Goal: Task Accomplishment & Management: Use online tool/utility

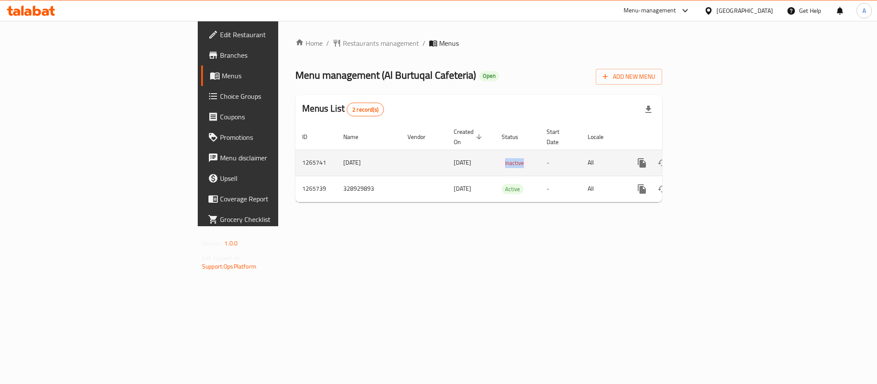
drag, startPoint x: 476, startPoint y: 152, endPoint x: 446, endPoint y: 155, distance: 30.1
click at [495, 155] on td "Inactive" at bounding box center [517, 163] width 45 height 26
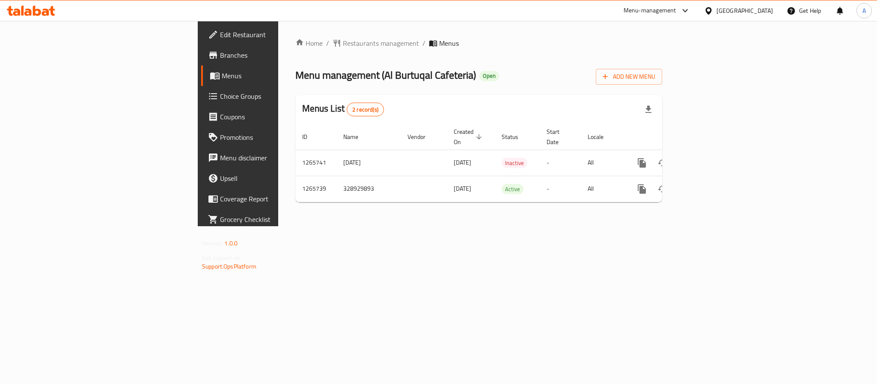
click at [459, 226] on div "Home / Restaurants management / Menus Menu management ( Al Burtuqal Cafeteria )…" at bounding box center [478, 123] width 401 height 205
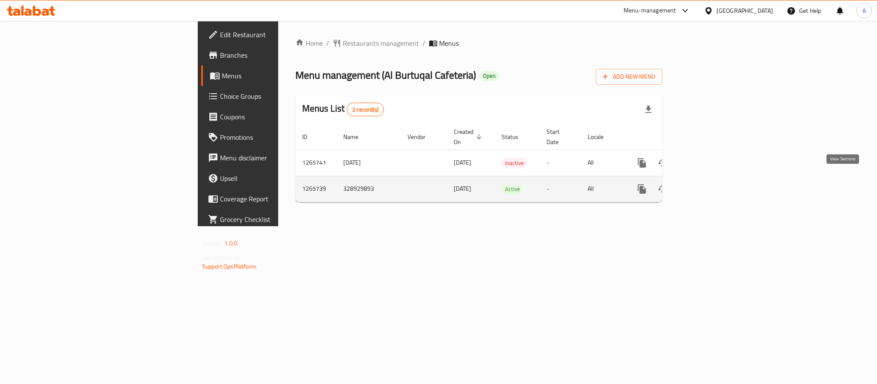
click at [709, 184] on icon "enhanced table" at bounding box center [704, 189] width 10 height 10
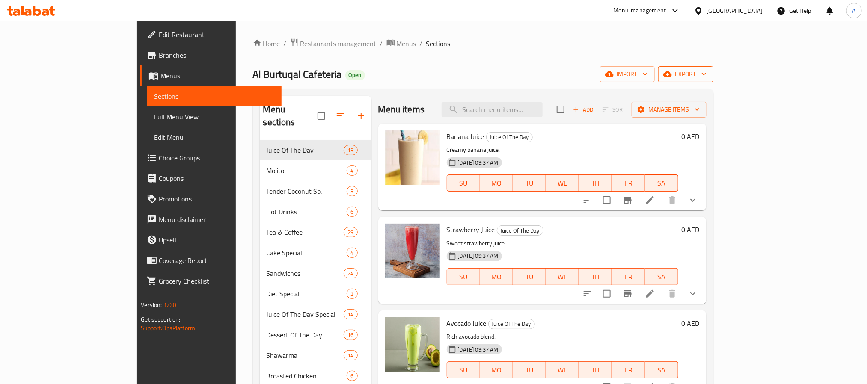
click at [707, 72] on span "export" at bounding box center [686, 74] width 42 height 11
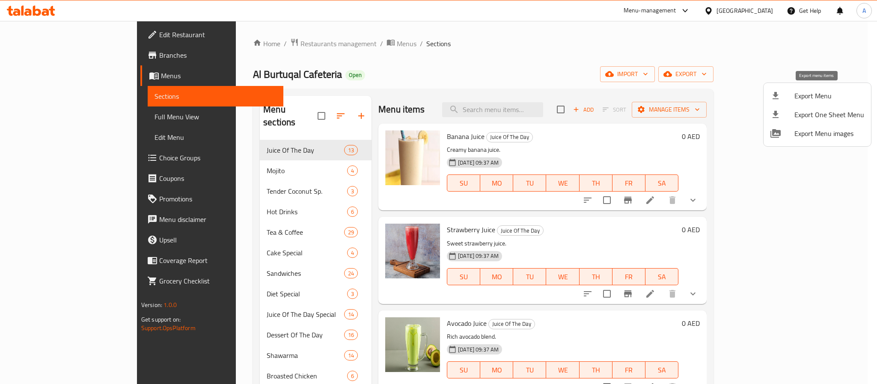
click at [815, 98] on span "Export Menu" at bounding box center [830, 96] width 70 height 10
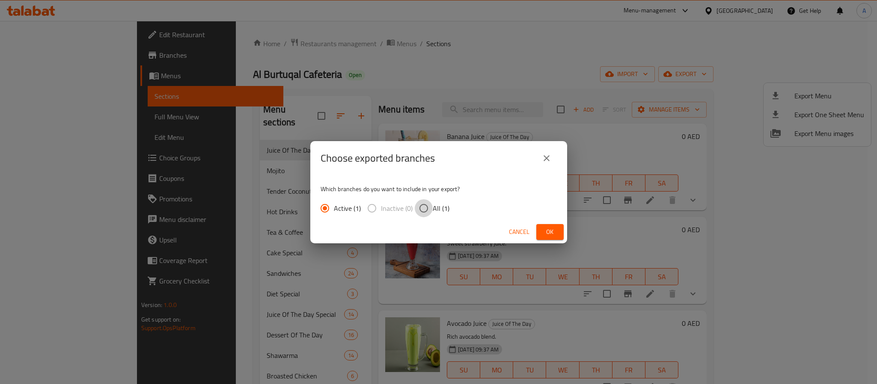
click at [419, 204] on input "All (1)" at bounding box center [424, 209] width 18 height 18
radio input "true"
click at [539, 232] on button "Ok" at bounding box center [549, 232] width 27 height 16
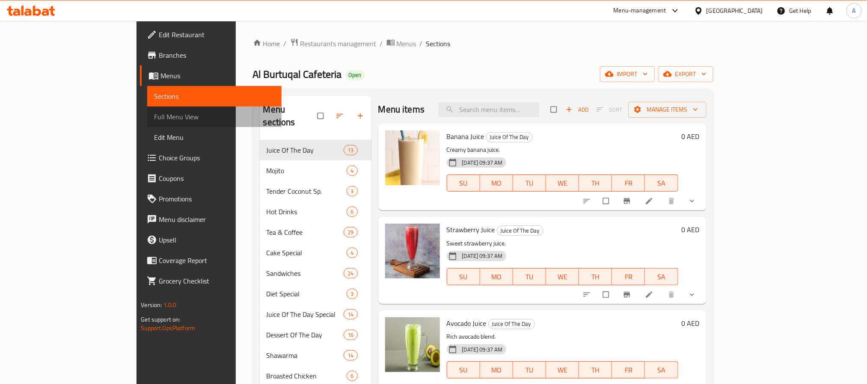
click at [154, 114] on span "Full Menu View" at bounding box center [214, 117] width 120 height 10
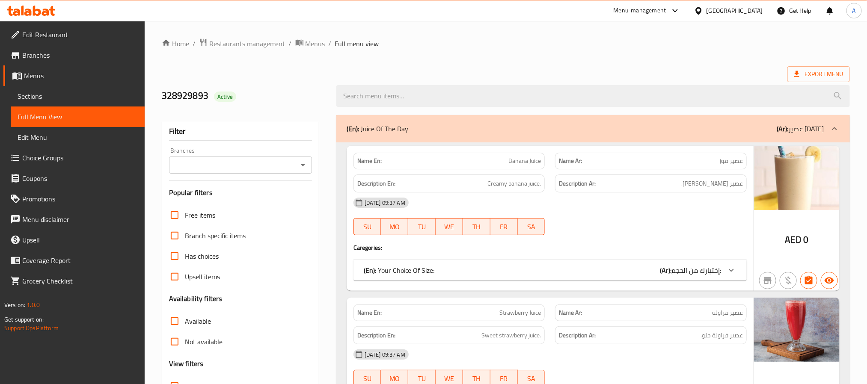
scroll to position [64, 0]
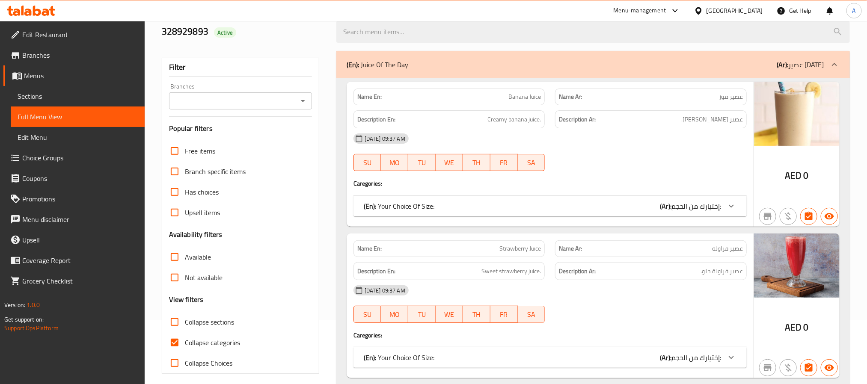
click at [297, 106] on div at bounding box center [302, 101] width 11 height 12
click at [301, 103] on icon "Open" at bounding box center [303, 101] width 10 height 10
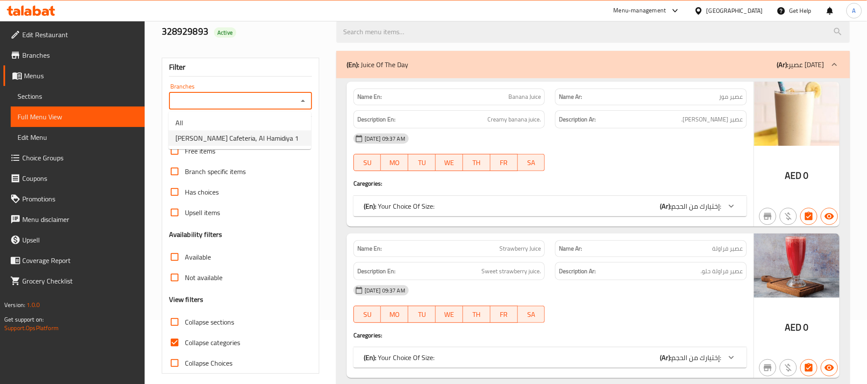
click at [238, 134] on span "[PERSON_NAME] Cafeteria, Al Hamidiya 1" at bounding box center [237, 138] width 123 height 10
type input "[PERSON_NAME] Cafeteria, Al Hamidiya 1"
